Goal: Task Accomplishment & Management: Complete application form

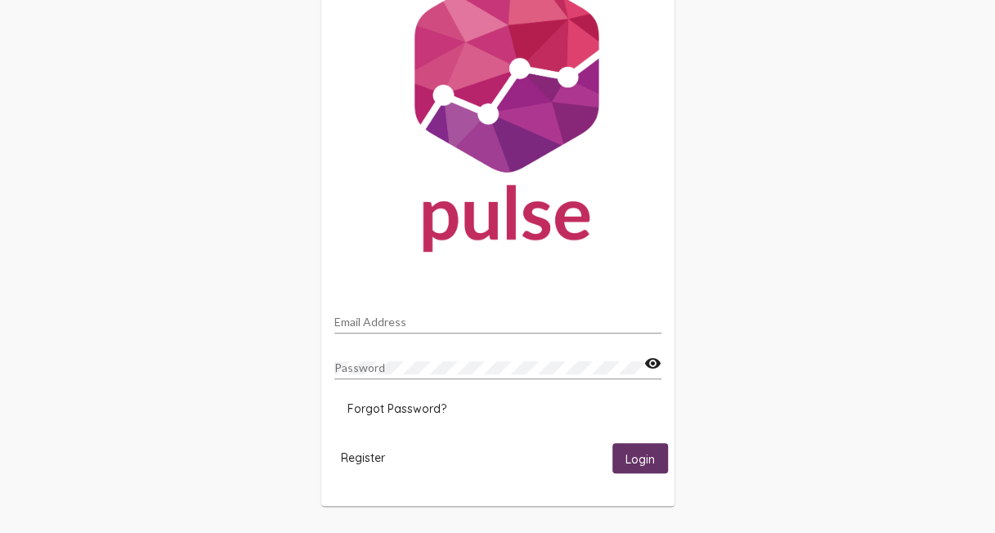
click at [630, 463] on span "Login" at bounding box center [640, 458] width 29 height 15
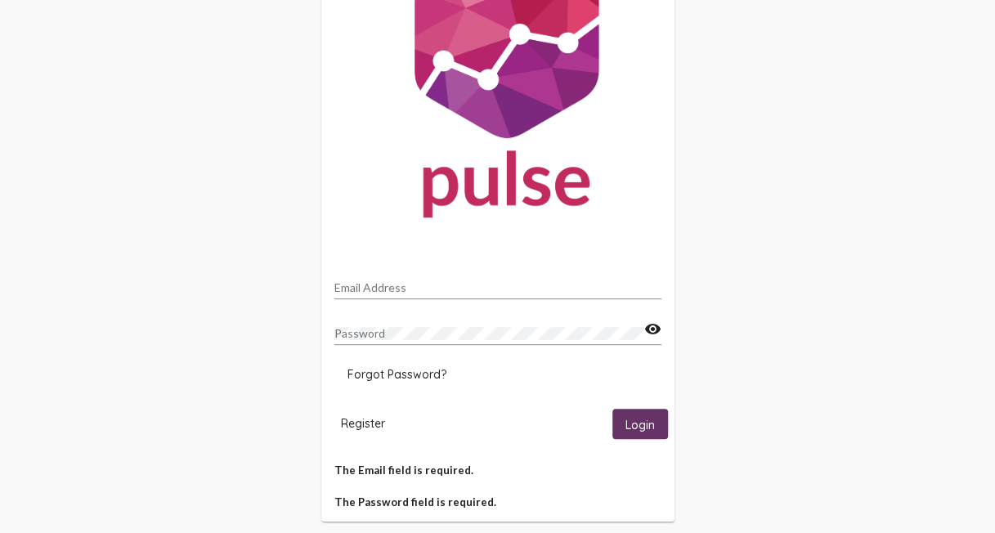
scroll to position [117, 0]
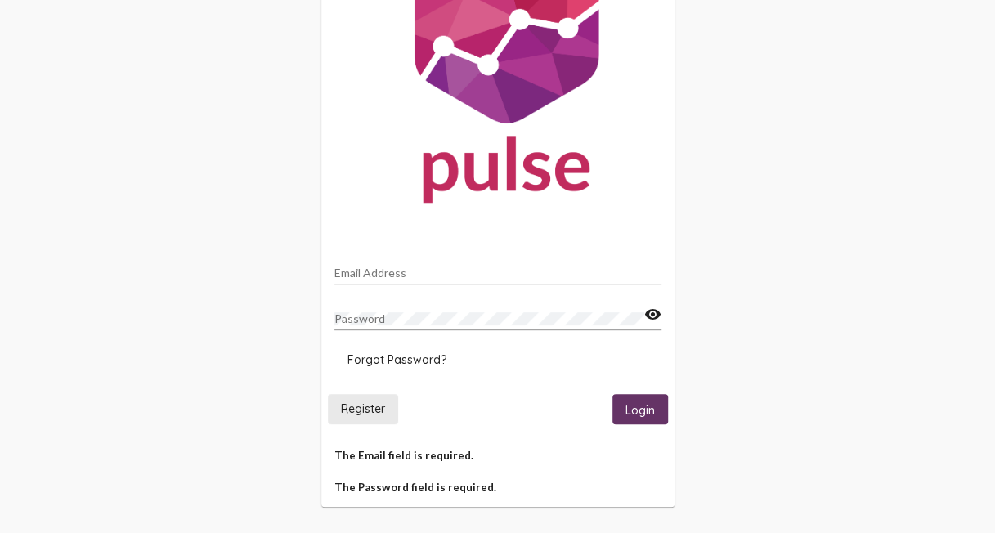
click at [360, 409] on span "Register" at bounding box center [363, 408] width 44 height 15
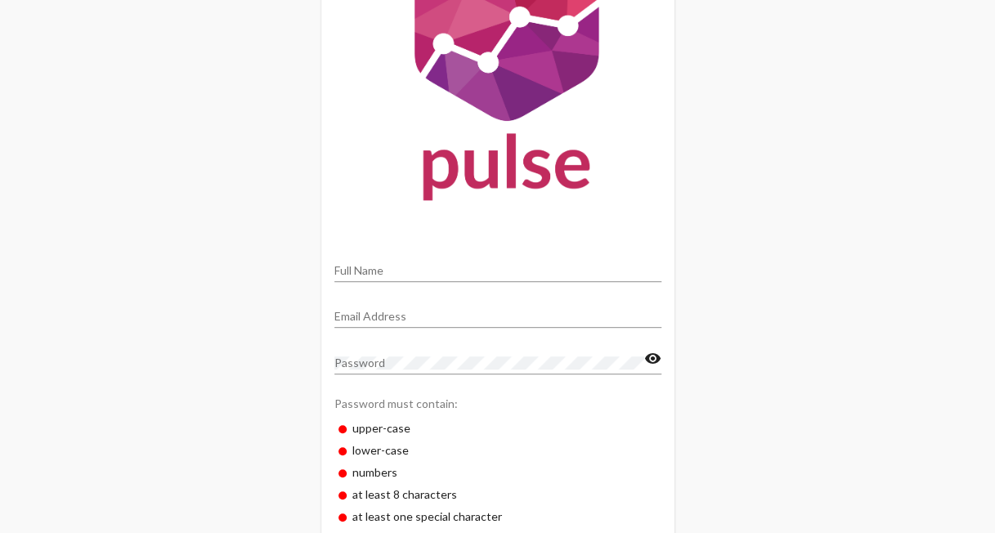
scroll to position [82, 0]
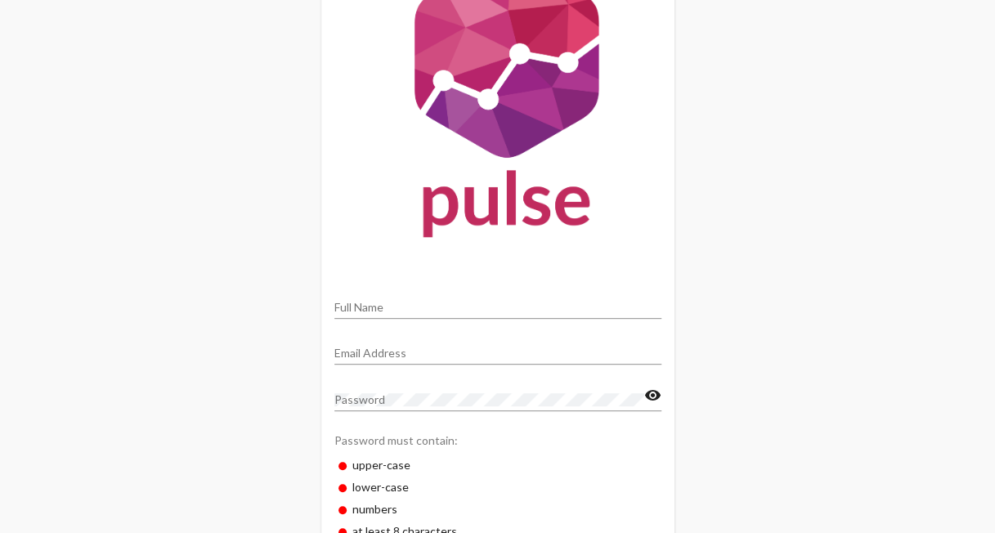
click at [389, 303] on input "Full Name" at bounding box center [497, 307] width 327 height 13
click at [392, 316] on div "[PERSON_NAME] Full Name" at bounding box center [497, 303] width 327 height 32
click at [401, 310] on input "[PERSON_NAME]" at bounding box center [497, 307] width 327 height 13
type input "[PERSON_NAME]"
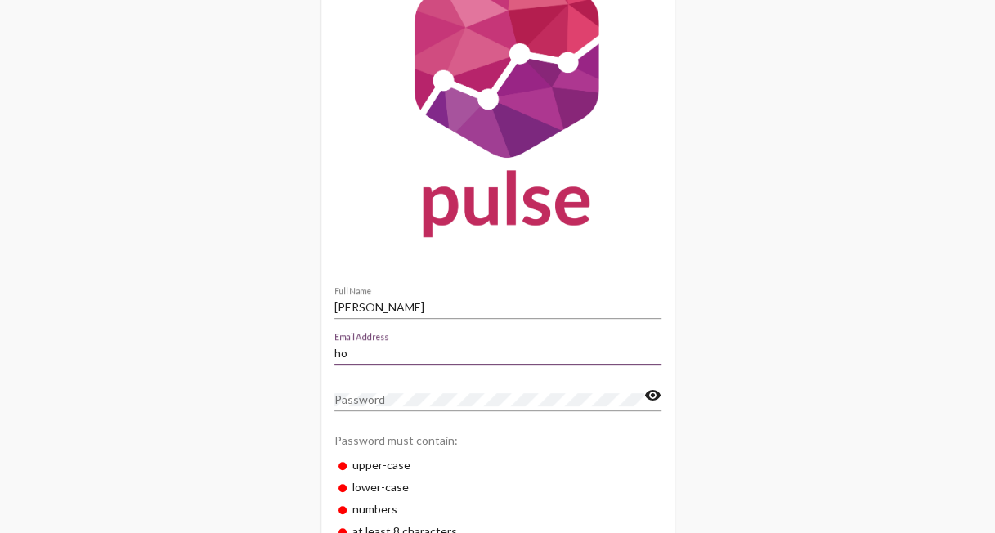
type input "h"
type input "[PERSON_NAME][EMAIL_ADDRESS][PERSON_NAME][DOMAIN_NAME]"
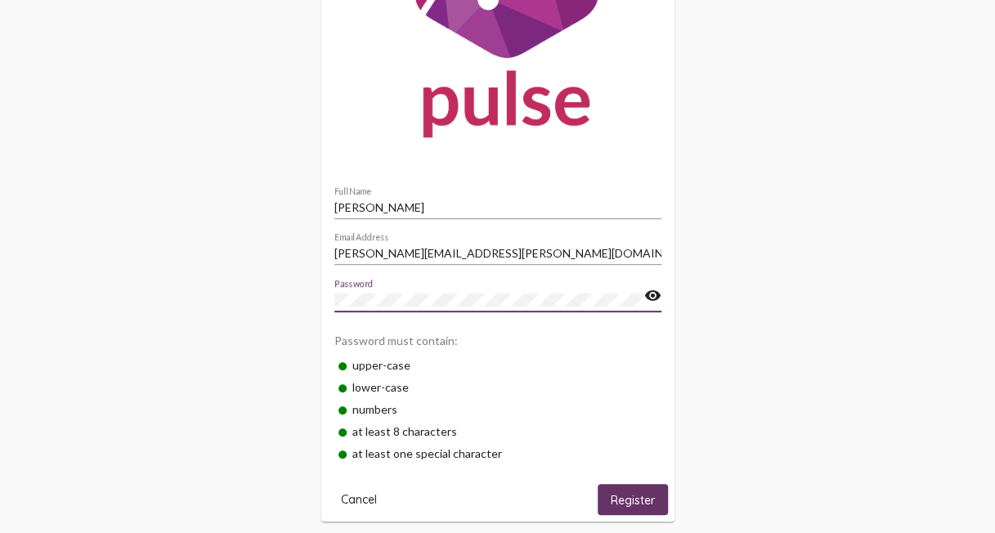
scroll to position [196, 0]
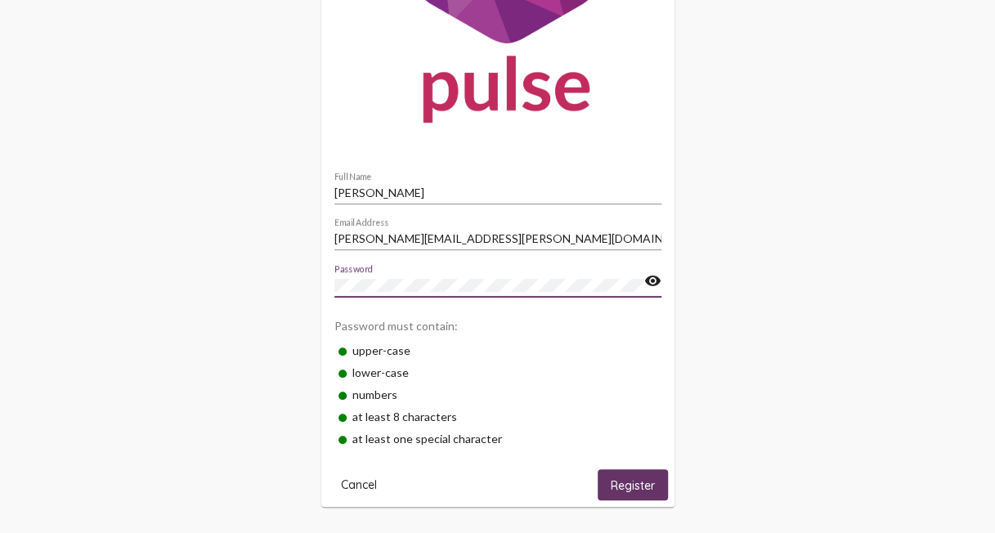
click at [607, 478] on button "Register" at bounding box center [633, 484] width 70 height 30
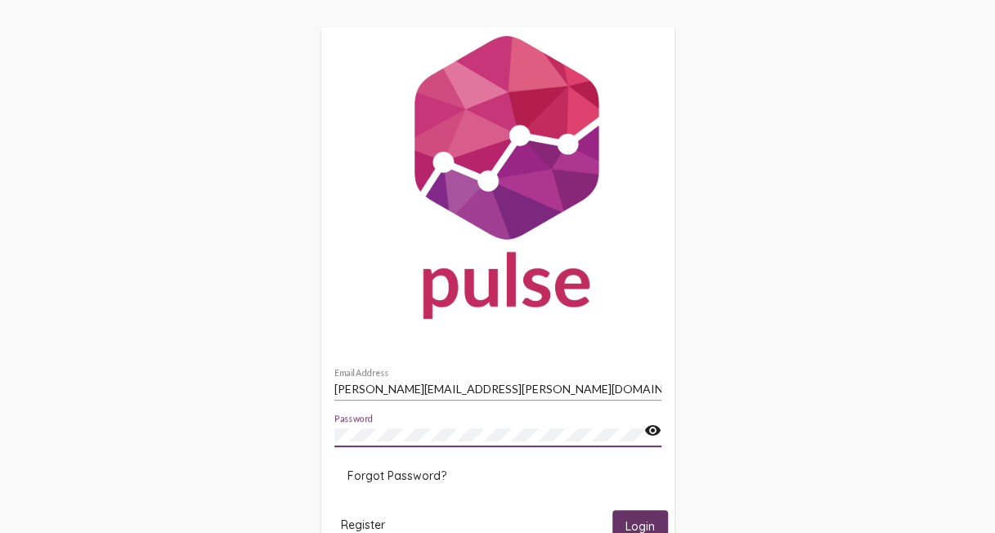
click at [612, 510] on button "Login" at bounding box center [640, 525] width 56 height 30
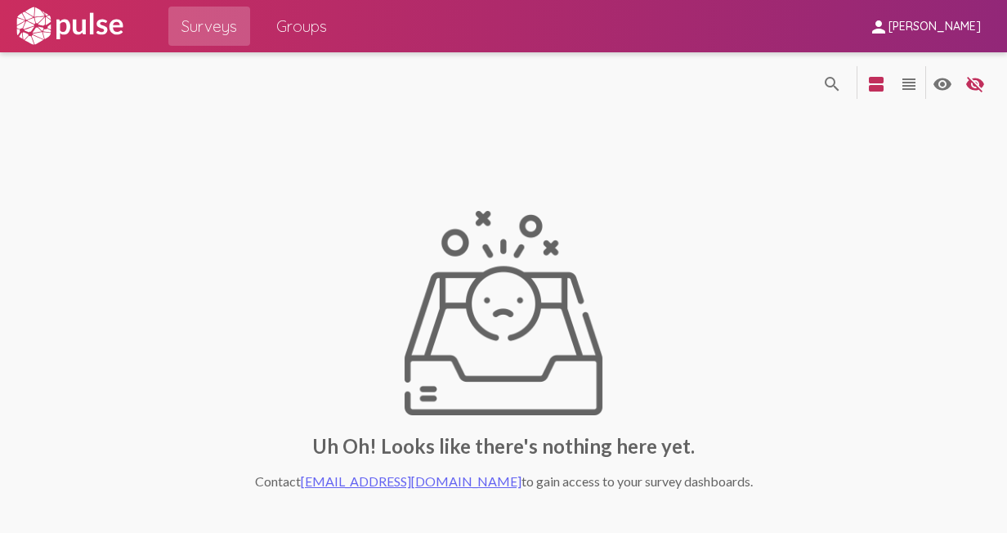
click at [283, 30] on span "Groups" at bounding box center [301, 25] width 51 height 29
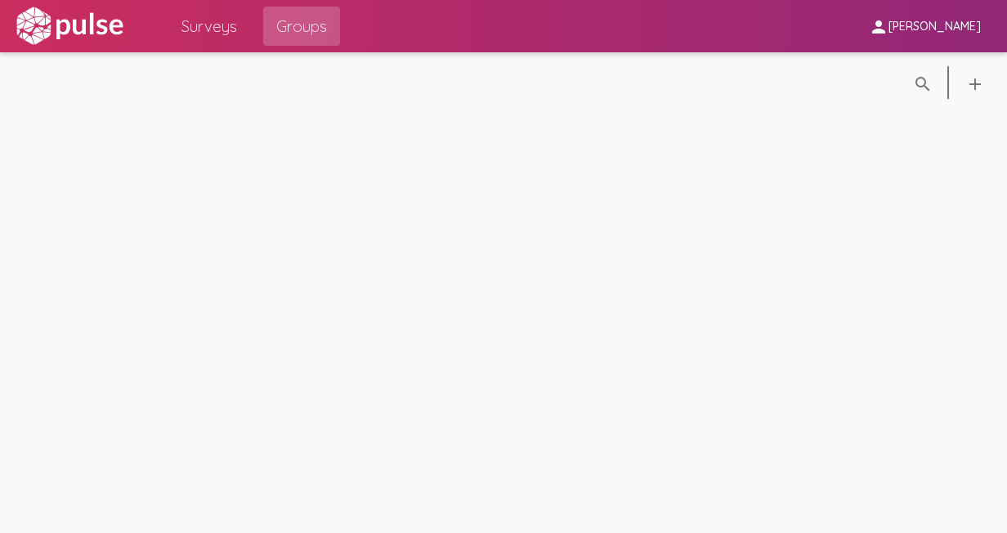
click at [964, 29] on span "[PERSON_NAME]" at bounding box center [935, 27] width 92 height 15
click at [945, 136] on div at bounding box center [503, 266] width 1007 height 533
click at [71, 30] on img at bounding box center [69, 26] width 113 height 41
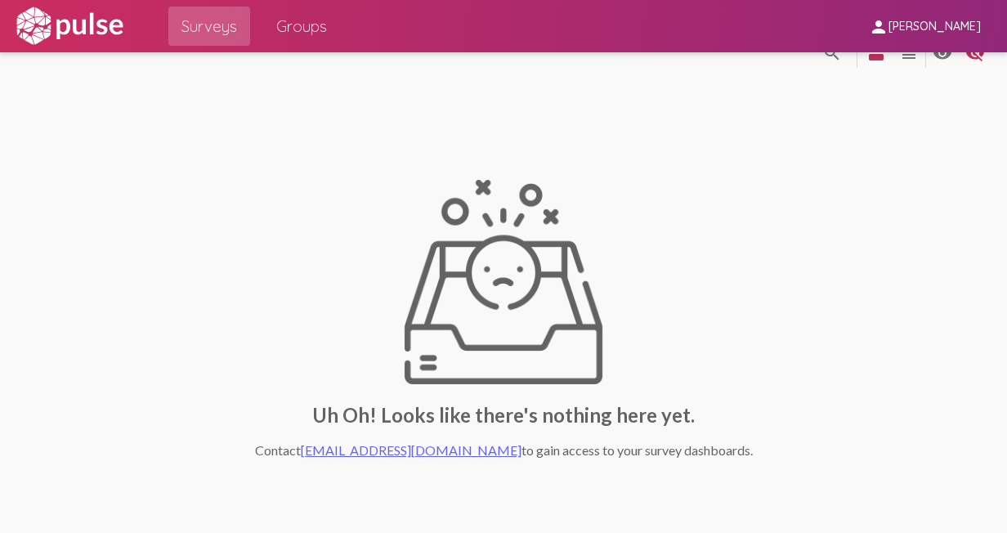
scroll to position [54, 0]
